Goal: Understand process/instructions: Learn how to perform a task or action

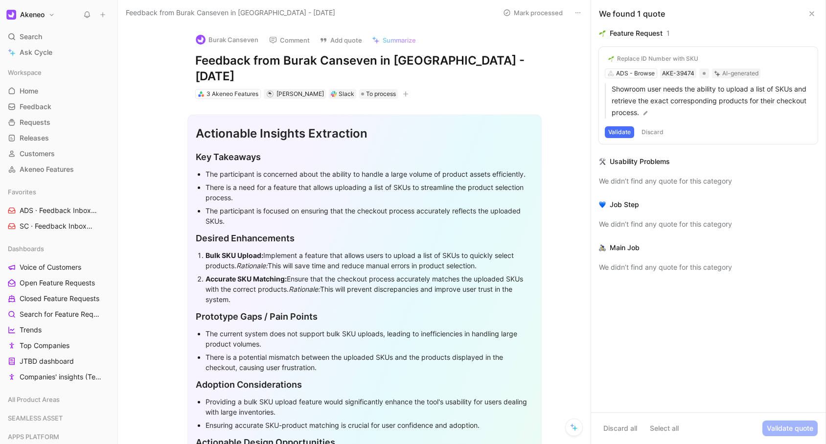
click at [639, 74] on div "Replace ID Number with SKU ADS - Browse AKE-39474 AI-generated Showroom user ne…" at bounding box center [708, 95] width 219 height 97
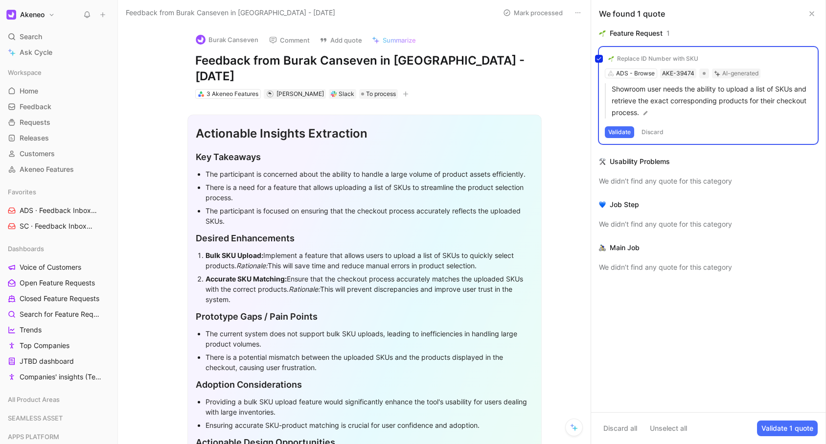
click at [639, 74] on div "Replace ID Number with SKU ADS - Browse AKE-39474 AI-generated Showroom user ne…" at bounding box center [708, 95] width 219 height 97
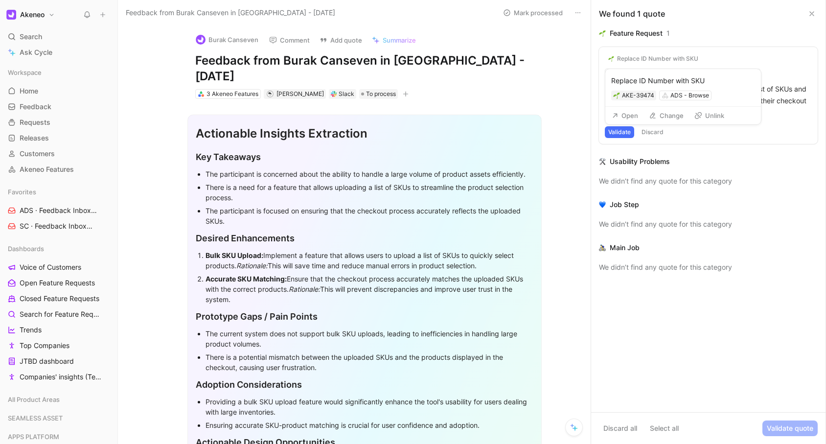
click at [636, 76] on div "Replace ID Number with SKU" at bounding box center [683, 81] width 144 height 12
click at [685, 98] on div "ADS - Browse" at bounding box center [689, 96] width 39 height 10
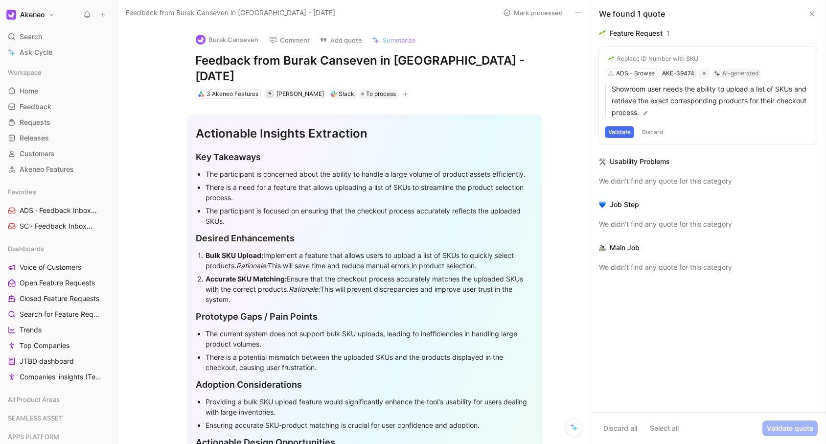
click at [633, 73] on div "Replace ID Number with SKU ADS - Browse AKE-39474 AI-generated Showroom user ne…" at bounding box center [708, 95] width 219 height 97
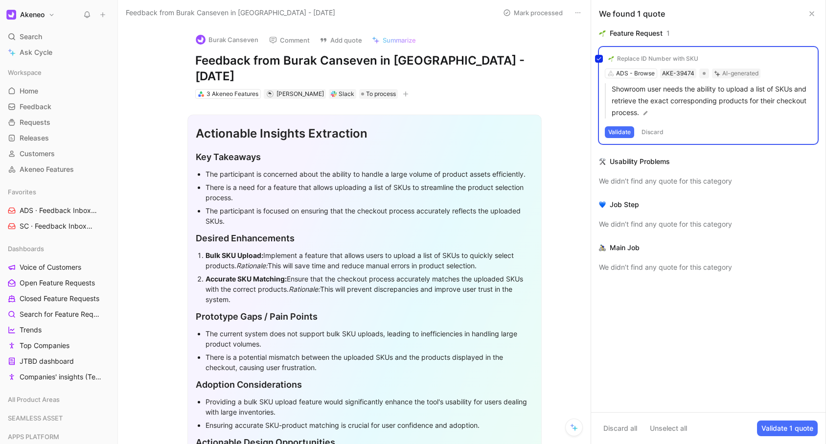
click at [633, 73] on div "Replace ID Number with SKU ADS - Browse AKE-39474 AI-generated Showroom user ne…" at bounding box center [708, 95] width 219 height 97
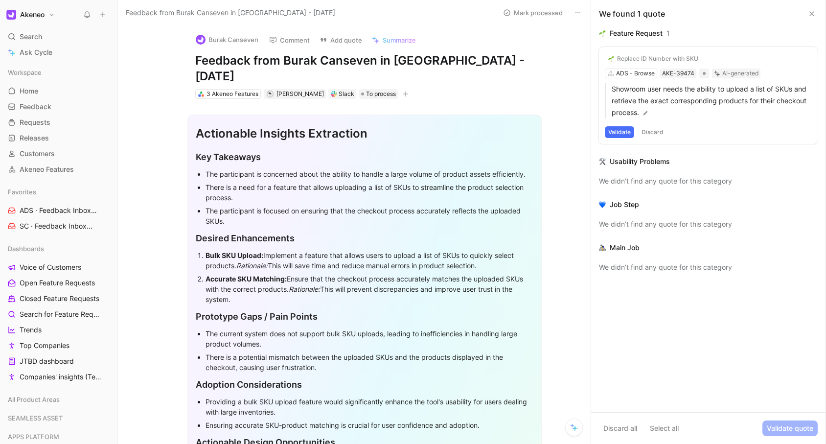
click at [633, 73] on div "Replace ID Number with SKU ADS - Browse AKE-39474 AI-generated Showroom user ne…" at bounding box center [708, 95] width 219 height 97
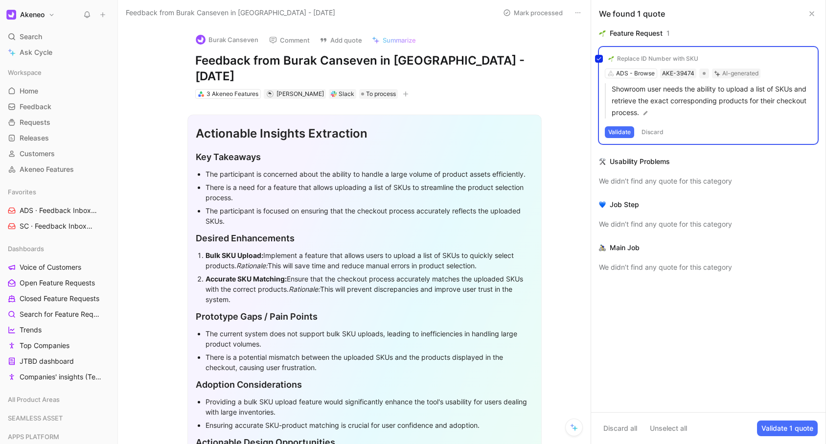
click at [635, 71] on div "Replace ID Number with SKU ADS - Browse AKE-39474 AI-generated Showroom user ne…" at bounding box center [708, 95] width 219 height 97
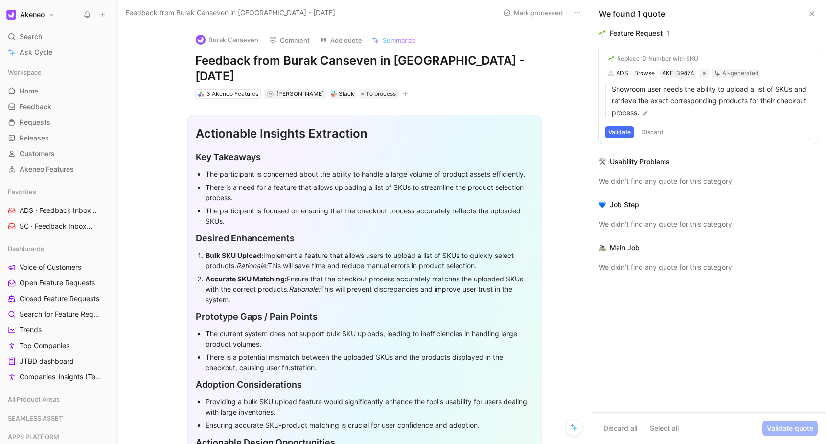
click at [620, 132] on button "Validate" at bounding box center [619, 132] width 29 height 12
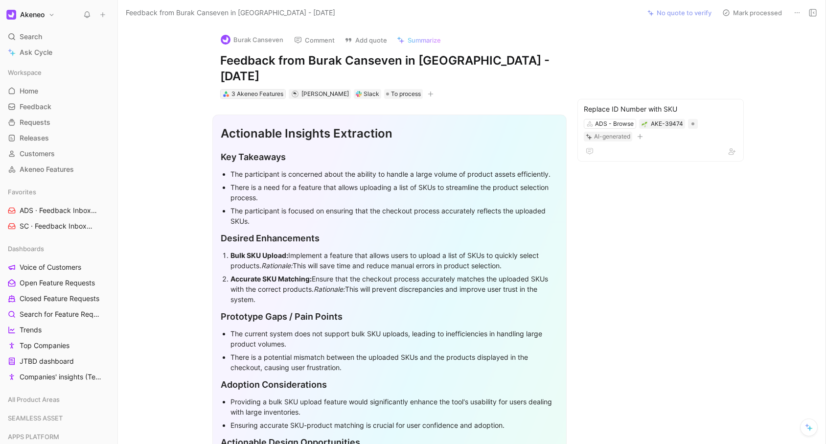
click at [260, 89] on div "3 Akeneo Features" at bounding box center [257, 94] width 52 height 10
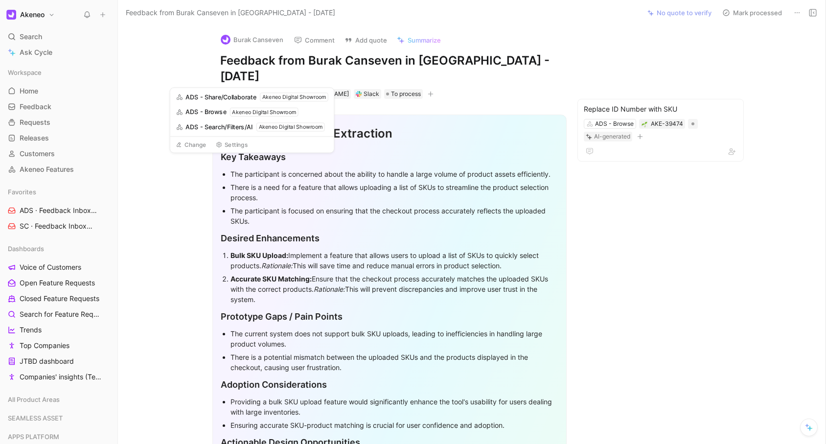
click at [168, 61] on div "Burak Canseven Comment Add quote Summarize Feedback from Burak Canseven in Slac…" at bounding box center [472, 234] width 708 height 418
